Goal: Find specific page/section: Find specific page/section

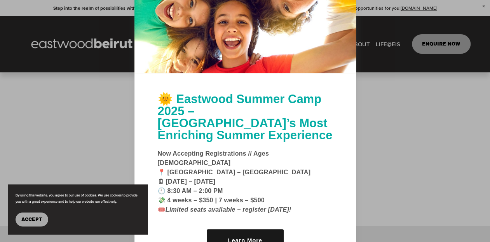
scroll to position [743, 0]
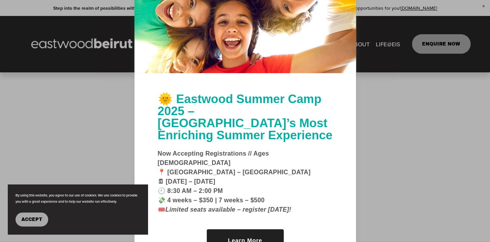
click at [261, 230] on link "Learn More" at bounding box center [245, 240] width 77 height 22
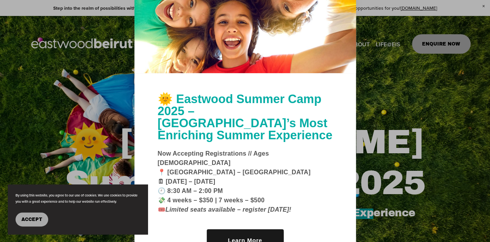
click at [117, 10] on div at bounding box center [245, 121] width 490 height 242
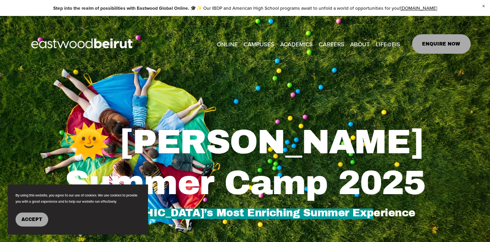
click at [326, 44] on link "CAREERS" at bounding box center [330, 44] width 25 height 12
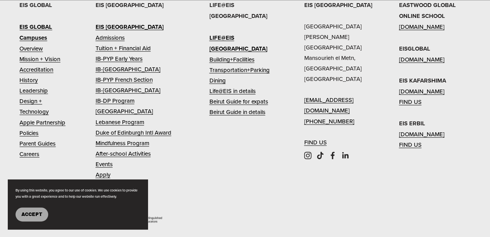
scroll to position [2220, 0]
